Goal: Find specific page/section: Find specific page/section

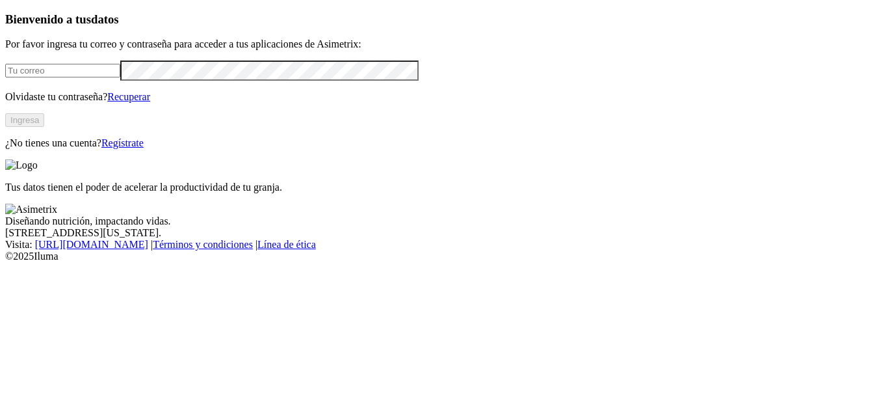
type input "[EMAIL_ADDRESS][DOMAIN_NAME]"
click at [44, 127] on button "Ingresa" at bounding box center [24, 120] width 39 height 14
